Goal: Information Seeking & Learning: Understand process/instructions

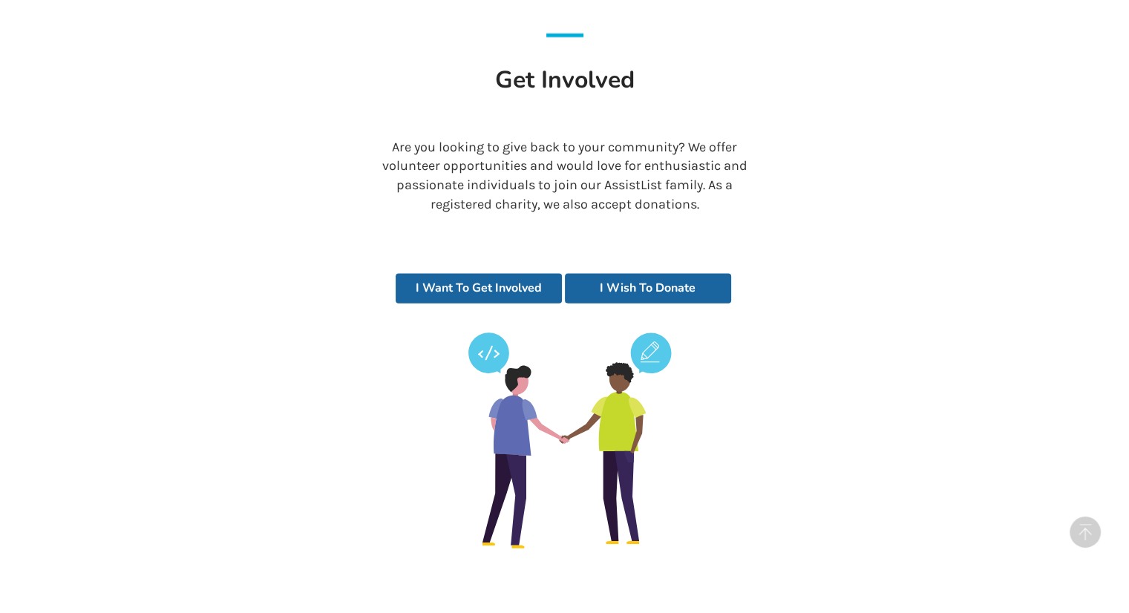
scroll to position [3326, 0]
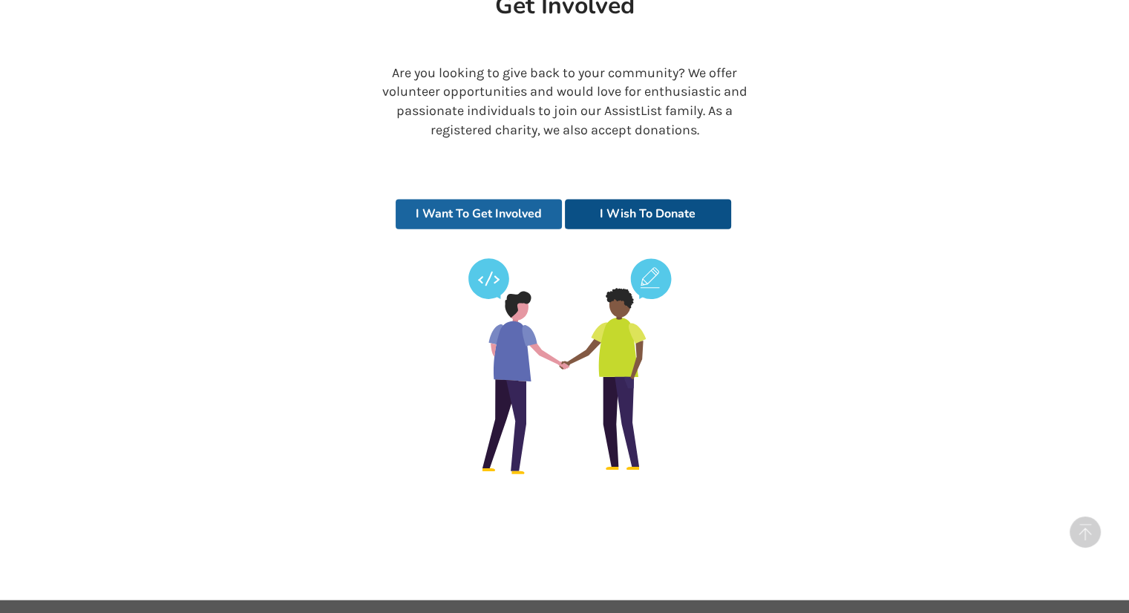
click at [617, 200] on link "I Wish To Donate" at bounding box center [648, 215] width 166 height 30
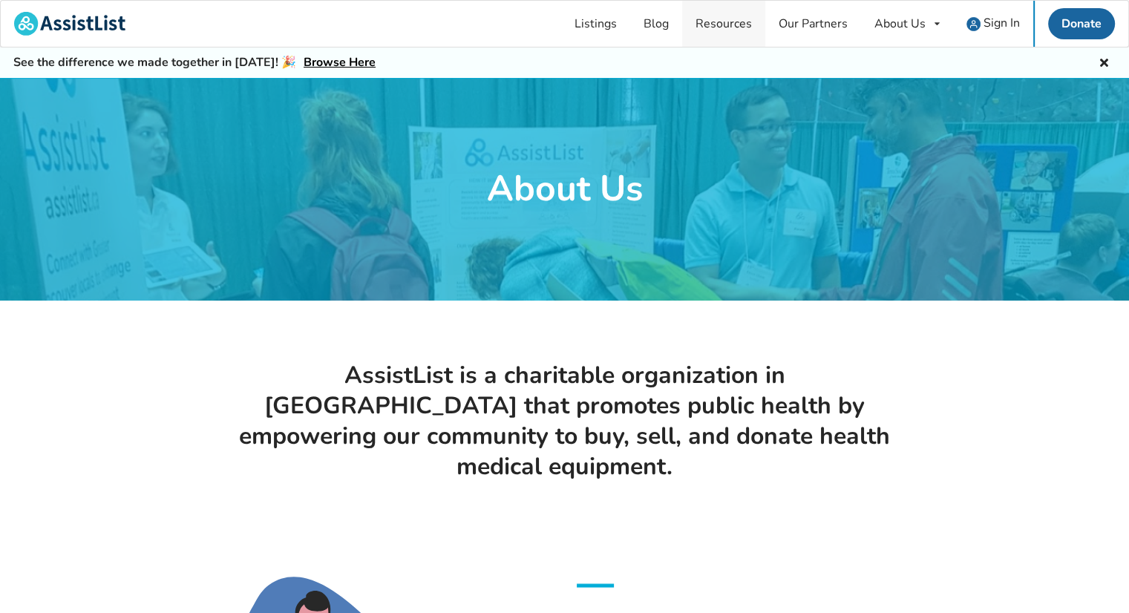
click at [732, 30] on link "Resources" at bounding box center [723, 24] width 83 height 46
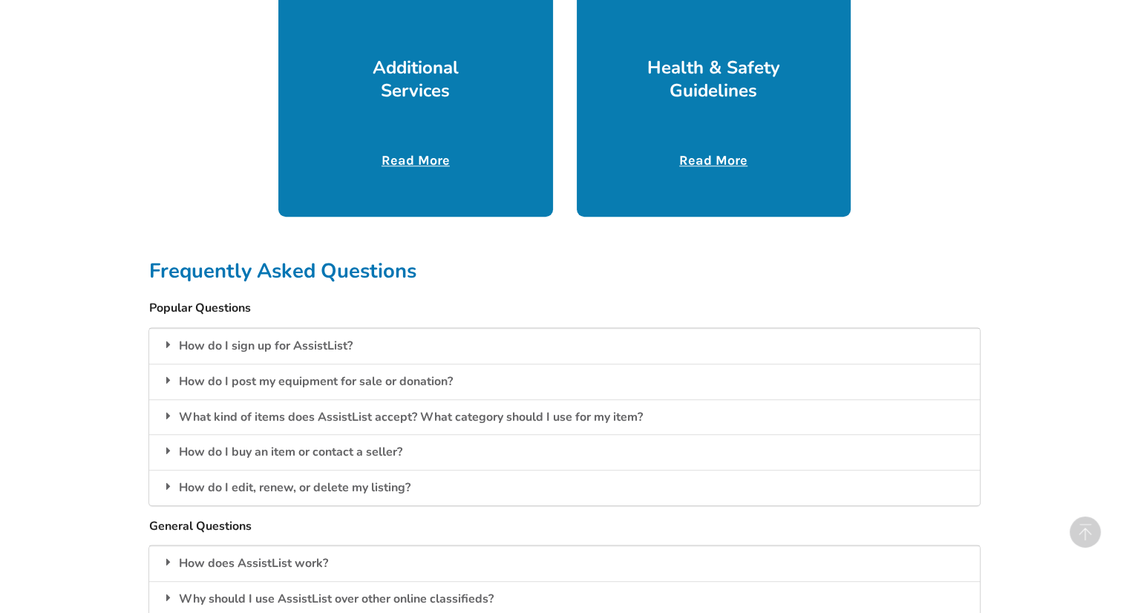
scroll to position [965, 0]
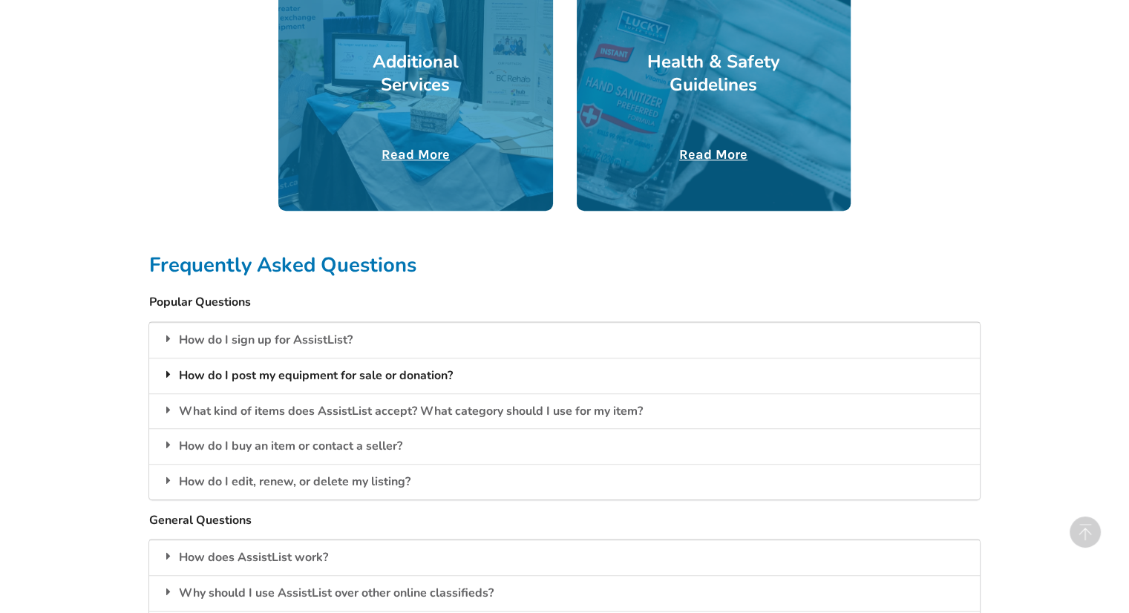
click at [384, 373] on div "How do I post my equipment for sale or donation?" at bounding box center [564, 376] width 831 height 36
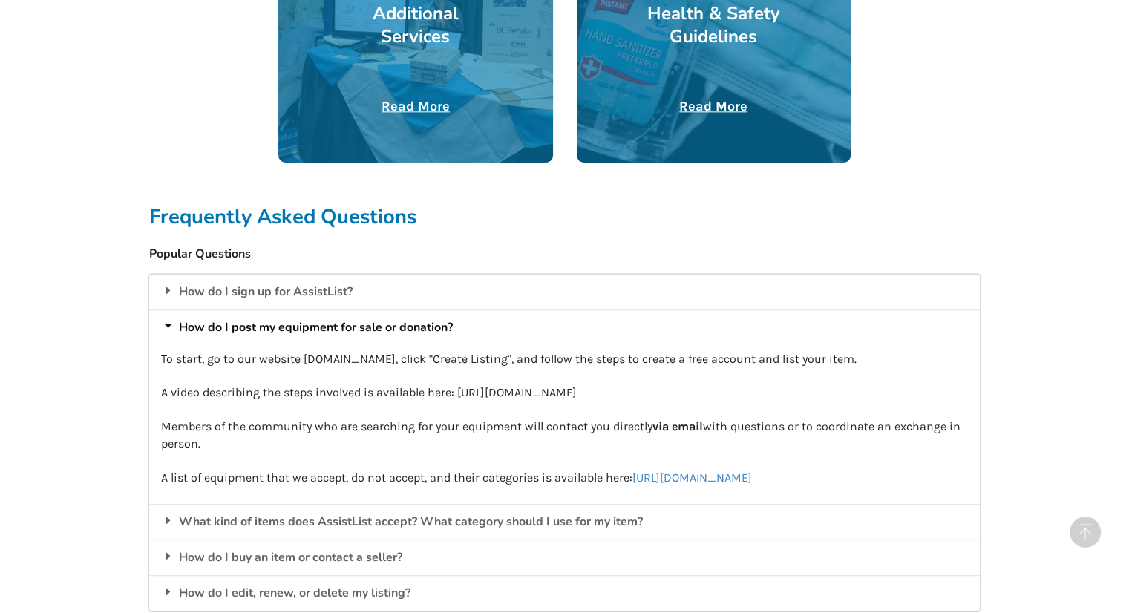
scroll to position [1040, 0]
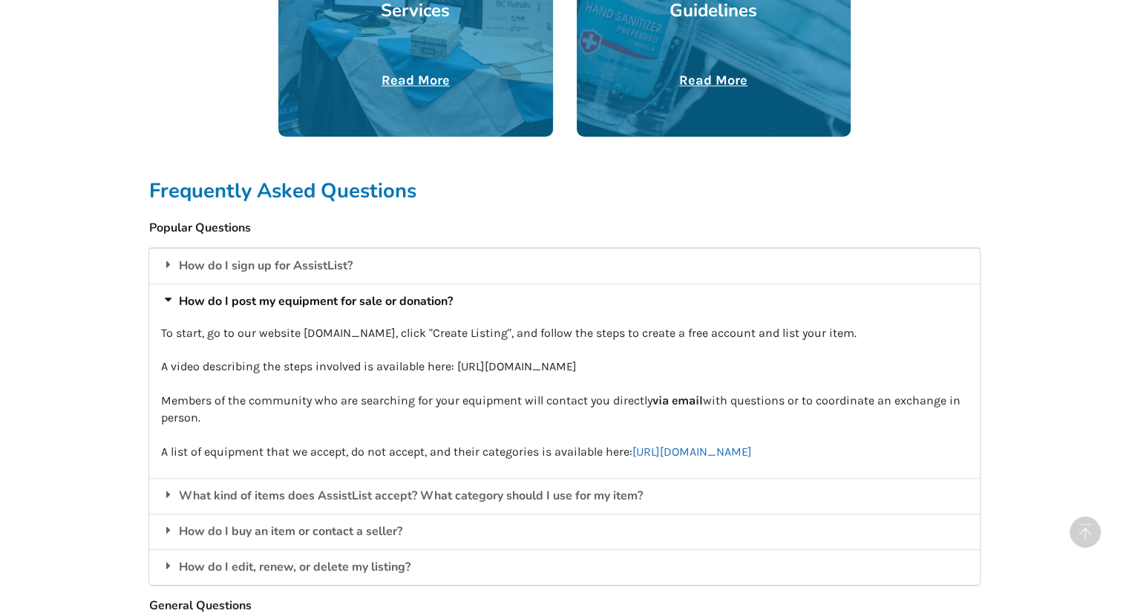
click at [633, 459] on link "https://docs.google.com/spreadsheets/d/1YTQubUnhOFs6djc_ON3InWNdgZA-NkEYdMwWCDk…" at bounding box center [693, 452] width 120 height 14
